Goal: Task Accomplishment & Management: Complete application form

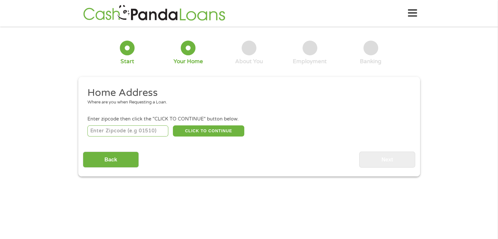
click at [137, 131] on input "number" at bounding box center [127, 130] width 81 height 11
type input "72927"
click at [193, 130] on button "CLICK TO CONTINUE" at bounding box center [208, 130] width 71 height 11
type input "72927"
type input "[GEOGRAPHIC_DATA]"
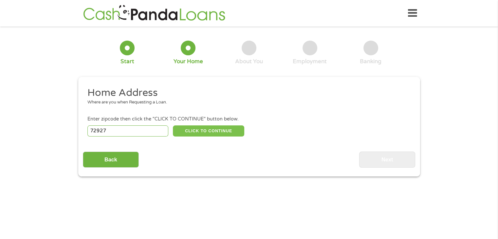
select select "[US_STATE]"
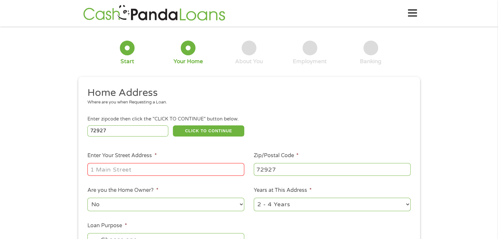
click at [190, 168] on input "Enter Your Street Address *" at bounding box center [165, 169] width 157 height 12
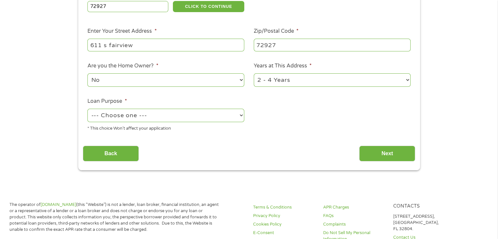
scroll to position [127, 0]
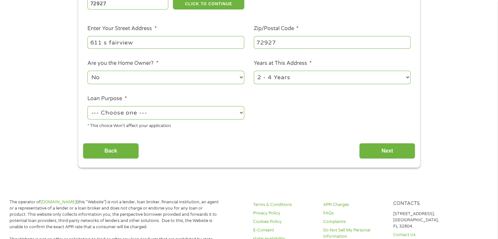
type input "611 s fairview"
click at [174, 117] on select "--- Choose one --- Pay Bills Debt Consolidation Home Improvement Major Purchase…" at bounding box center [165, 112] width 157 height 13
select select "other"
click at [87, 107] on select "--- Choose one --- Pay Bills Debt Consolidation Home Improvement Major Purchase…" at bounding box center [165, 112] width 157 height 13
click at [377, 151] on input "Next" at bounding box center [387, 151] width 56 height 16
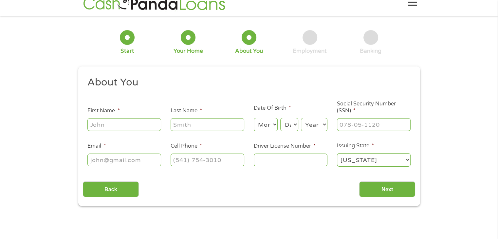
scroll to position [0, 0]
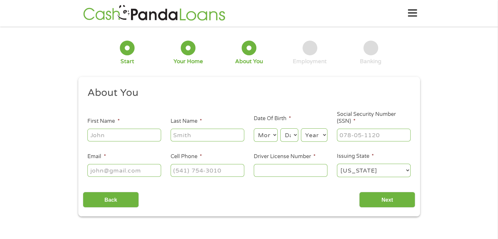
drag, startPoint x: 118, startPoint y: 142, endPoint x: 118, endPoint y: 136, distance: 6.6
click at [118, 136] on div at bounding box center [124, 135] width 74 height 15
click at [118, 136] on input "First Name *" at bounding box center [124, 135] width 74 height 12
type input "[PERSON_NAME]"
click at [188, 136] on input "Last Name *" at bounding box center [208, 135] width 74 height 12
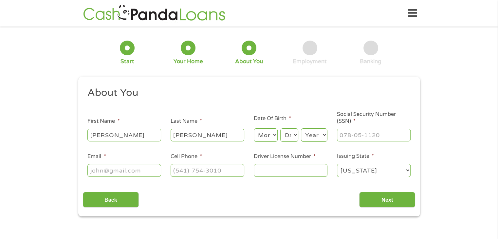
type input "[PERSON_NAME]"
click at [273, 135] on select "Month 1 2 3 4 5 6 7 8 9 10 11 12" at bounding box center [266, 134] width 24 height 13
select select "8"
click at [254, 129] on select "Month 1 2 3 4 5 6 7 8 9 10 11 12" at bounding box center [266, 134] width 24 height 13
click at [263, 81] on div "This field is hidden when viewing the form gclid EAIaIQobChMIx_iBzofwjwMVsUd_AB…" at bounding box center [249, 147] width 342 height 140
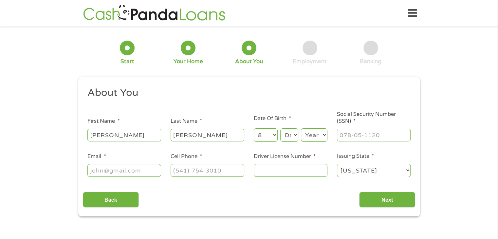
click at [288, 136] on select "Day 1 2 3 4 5 6 7 8 9 10 11 12 13 14 15 16 17 18 19 20 21 22 23 24 25 26 27 28 …" at bounding box center [289, 134] width 18 height 13
select select "29"
click at [280, 129] on select "Day 1 2 3 4 5 6 7 8 9 10 11 12 13 14 15 16 17 18 19 20 21 22 23 24 25 26 27 28 …" at bounding box center [289, 134] width 18 height 13
click at [314, 138] on select "Year [DATE] 2006 2005 2004 2003 2002 2001 2000 1999 1998 1997 1996 1995 1994 19…" at bounding box center [314, 134] width 27 height 13
select select "1981"
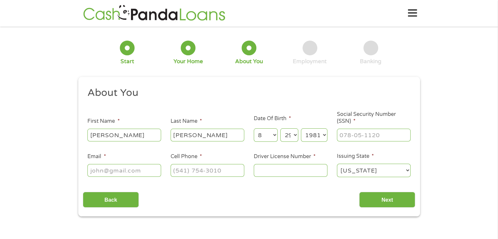
click at [301, 129] on select "Year [DATE] 2006 2005 2004 2003 2002 2001 2000 1999 1998 1997 1996 1995 1994 19…" at bounding box center [314, 134] width 27 height 13
click at [343, 136] on input "___-__-____" at bounding box center [374, 135] width 74 height 12
type input "174-62-5767"
click at [133, 169] on input "Email *" at bounding box center [124, 170] width 74 height 12
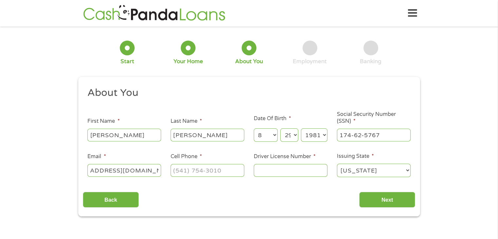
type input "[EMAIL_ADDRESS][DOMAIN_NAME]"
click at [191, 171] on input "(___) ___-____" at bounding box center [208, 170] width 74 height 12
type input "[PHONE_NUMBER]"
click at [276, 168] on input "Driver License Number *" at bounding box center [291, 170] width 74 height 12
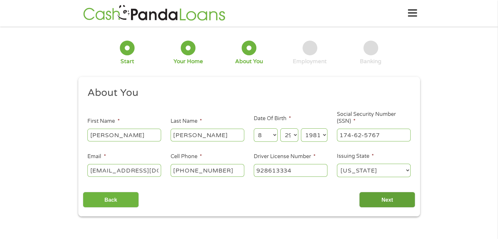
type input "928613334"
click at [386, 204] on input "Next" at bounding box center [387, 200] width 56 height 16
click at [384, 202] on input "Next" at bounding box center [387, 200] width 56 height 16
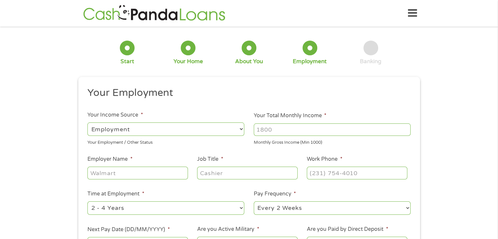
scroll to position [3, 3]
click at [301, 131] on input "Your Total Monthly Income *" at bounding box center [332, 129] width 157 height 12
type input "2200"
click at [170, 176] on input "Employer Name *" at bounding box center [137, 173] width 100 height 12
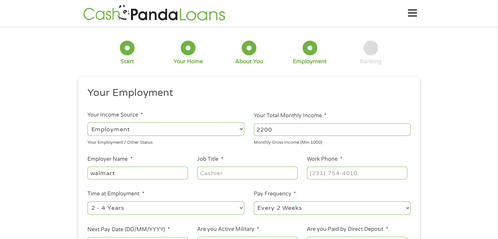
type input "walmart"
click at [248, 171] on input "Job Title *" at bounding box center [247, 173] width 100 height 12
type input "associate"
click at [339, 172] on input "(___) ___-____" at bounding box center [357, 173] width 100 height 12
type input "[PHONE_NUMBER]"
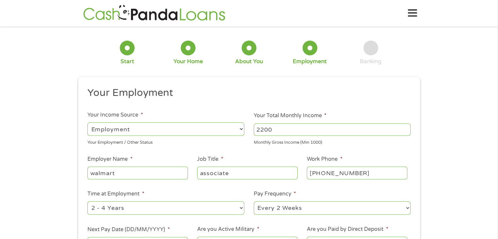
drag, startPoint x: 233, startPoint y: 200, endPoint x: 233, endPoint y: 211, distance: 10.8
click at [233, 211] on li "Time at Employment * --- Choose one --- 1 Year or less 1 - 2 Years 2 - 4 Years …" at bounding box center [166, 203] width 166 height 26
click at [233, 211] on select "--- Choose one --- 1 Year or less 1 - 2 Years 2 - 4 Years Over 4 Years" at bounding box center [165, 207] width 157 height 13
select select "60months"
click at [87, 202] on select "--- Choose one --- 1 Year or less 1 - 2 Years 2 - 4 Years Over 4 Years" at bounding box center [165, 207] width 157 height 13
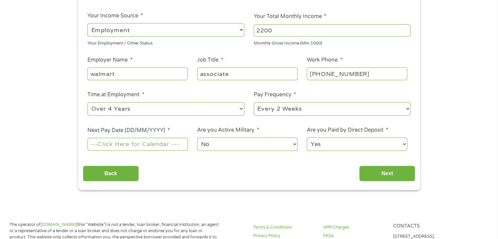
scroll to position [113, 0]
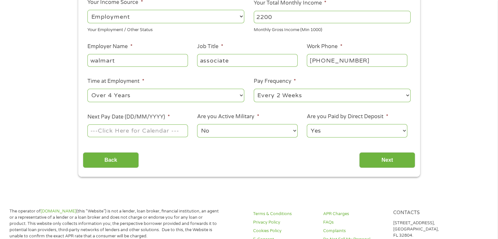
click at [138, 129] on input "Next Pay Date (DD/MM/YYYY) *" at bounding box center [137, 130] width 100 height 12
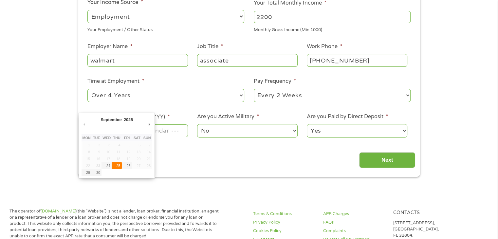
type input "[DATE]"
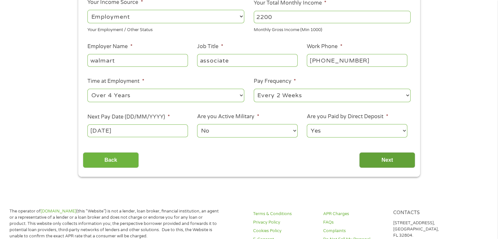
click at [374, 153] on input "Next" at bounding box center [387, 160] width 56 height 16
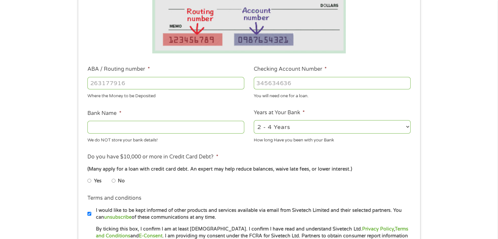
scroll to position [147, 0]
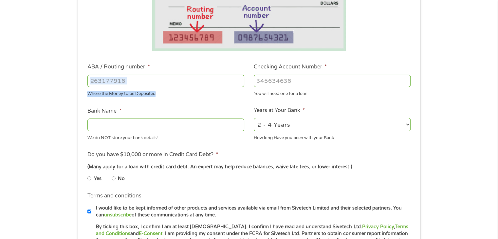
drag, startPoint x: 174, startPoint y: 89, endPoint x: 174, endPoint y: 83, distance: 5.9
click at [174, 83] on li "ABA / Routing number * Where the Money to be Deposited" at bounding box center [166, 80] width 166 height 34
click at [174, 83] on input "ABA / Routing number *" at bounding box center [165, 81] width 157 height 12
type input "103100195"
type input "CENTRAL NATIONAL BANK TRUST"
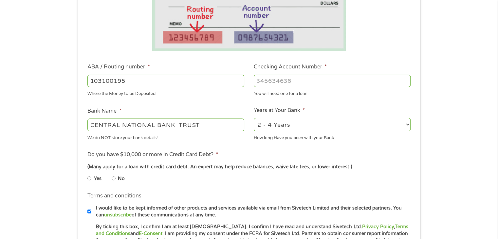
type input "103100195"
drag, startPoint x: 265, startPoint y: 70, endPoint x: 269, endPoint y: 84, distance: 14.6
click at [269, 84] on li "Checking Account Number * You will need one for a loan." at bounding box center [332, 80] width 166 height 34
click at [269, 84] on input "Checking Account Number *" at bounding box center [332, 81] width 157 height 12
type input "248102673311"
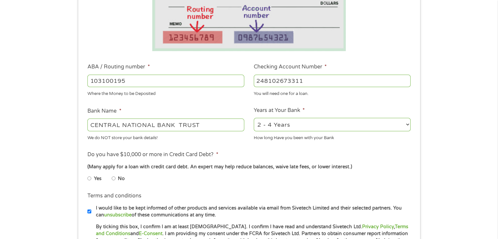
click at [115, 179] on input "No" at bounding box center [114, 178] width 4 height 10
radio input "true"
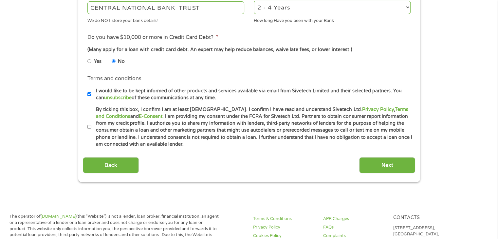
scroll to position [250, 0]
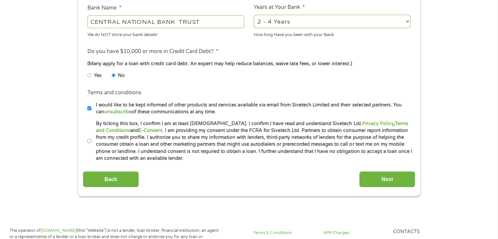
click at [91, 108] on label "I would like to be kept informed of other products and services available via e…" at bounding box center [251, 108] width 321 height 14
click at [91, 108] on input "I would like to be kept informed of other products and services available via e…" at bounding box center [89, 108] width 4 height 10
checkbox input "false"
click at [90, 138] on input "By ticking this box, I confirm I am at least [DEMOGRAPHIC_DATA]. I confirm I ha…" at bounding box center [89, 141] width 4 height 10
checkbox input "true"
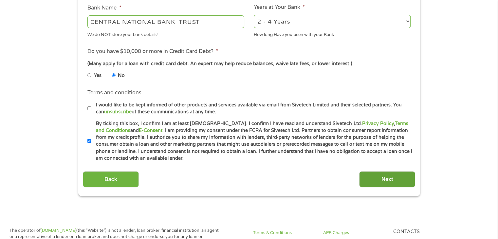
click at [383, 179] on input "Next" at bounding box center [387, 179] width 56 height 16
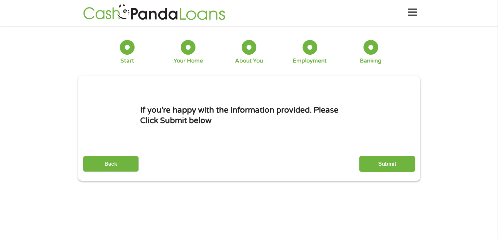
scroll to position [0, 0]
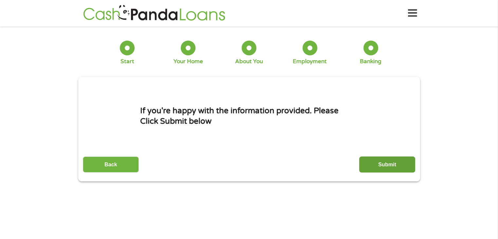
click at [382, 164] on input "Submit" at bounding box center [387, 165] width 56 height 16
